Goal: Information Seeking & Learning: Learn about a topic

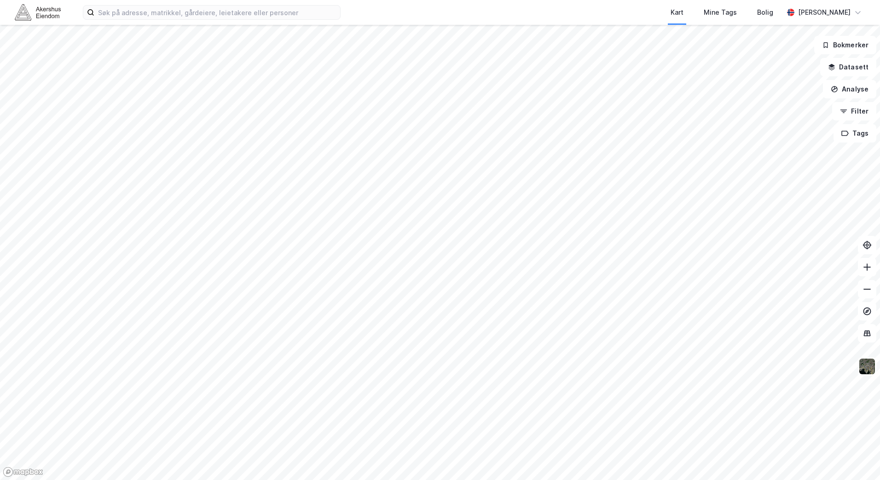
click at [434, 12] on div "Kart Mine Tags Bolig [PERSON_NAME] Bokmerker Datasett Analyse Filter Tags" at bounding box center [440, 240] width 880 height 480
click at [461, 0] on html "Kart Mine Tags Bolig [PERSON_NAME] Bokmerker Datasett Analyse Filter Tags" at bounding box center [440, 240] width 880 height 480
